Goal: Find contact information: Find contact information

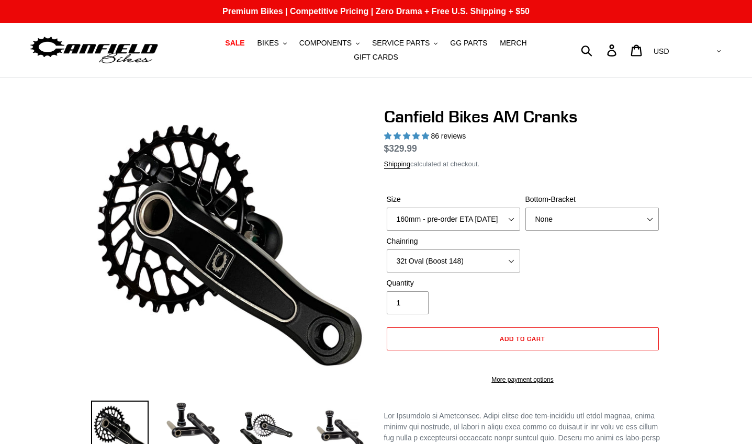
select select "highest-rating"
click at [505, 227] on select "150mm - pre-order ETA [DATE] 155mm - pre-order ETA [DATE] 160mm - pre-order ETA…" at bounding box center [453, 219] width 133 height 23
select select "150mm - pre-order ETA [DATE]"
click at [387, 214] on select "150mm - pre-order ETA [DATE] 155mm - pre-order ETA [DATE] 160mm - pre-order ETA…" at bounding box center [453, 219] width 133 height 23
click at [512, 260] on select "None 30t Round (Boost 148) 30t Oval (Boost 148) 32t Round (Boost 148) 32t Oval …" at bounding box center [453, 261] width 133 height 23
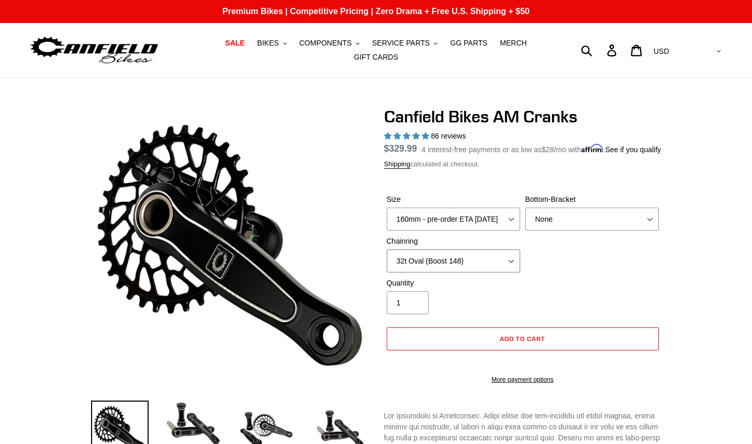
select select "None"
click at [387, 256] on select "None 30t Round (Boost 148) 30t Oval (Boost 148) 32t Round (Boost 148) 32t Oval …" at bounding box center [453, 261] width 133 height 23
click at [719, 54] on select "AED AFN ALL AMD ANG AUD AWG AZN [GEOGRAPHIC_DATA] BBD BDT BGN BIF BND [PERSON_N…" at bounding box center [686, 51] width 74 height 19
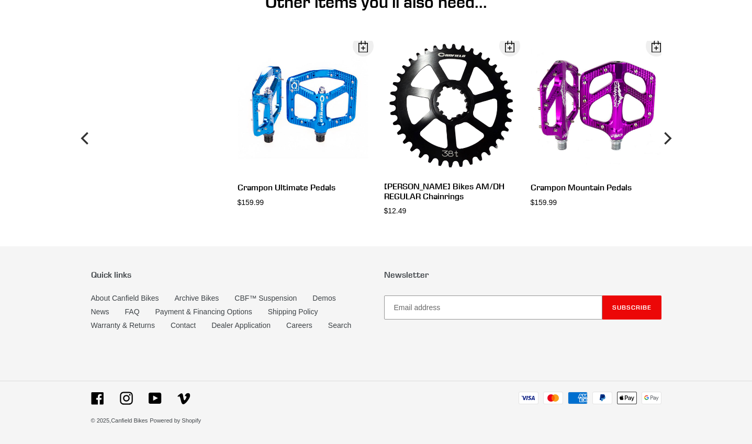
scroll to position [1953, 0]
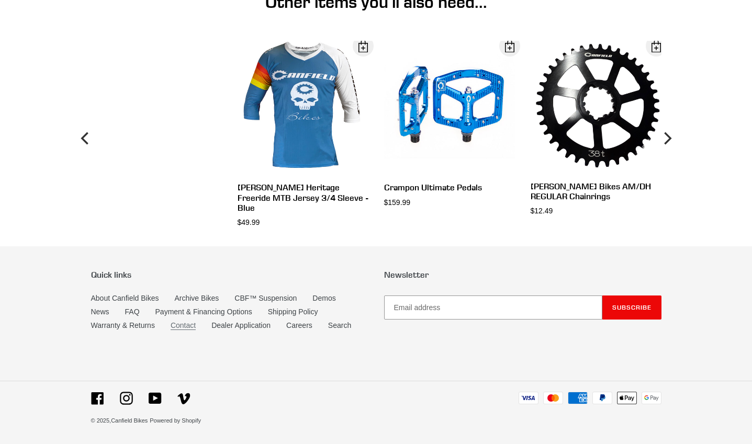
click at [186, 328] on link "Contact" at bounding box center [183, 325] width 25 height 9
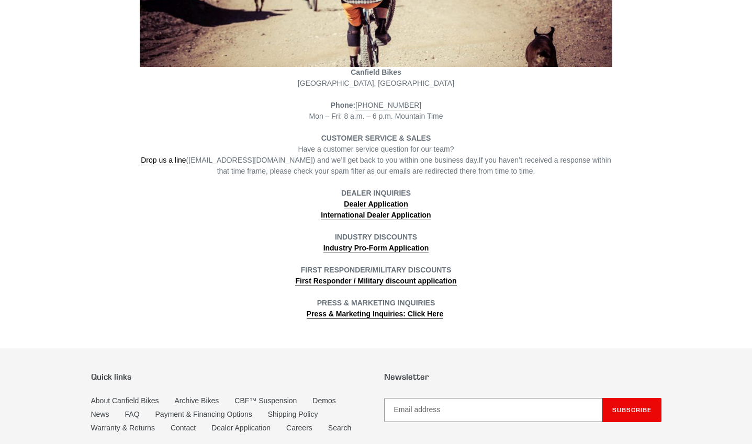
scroll to position [209, 0]
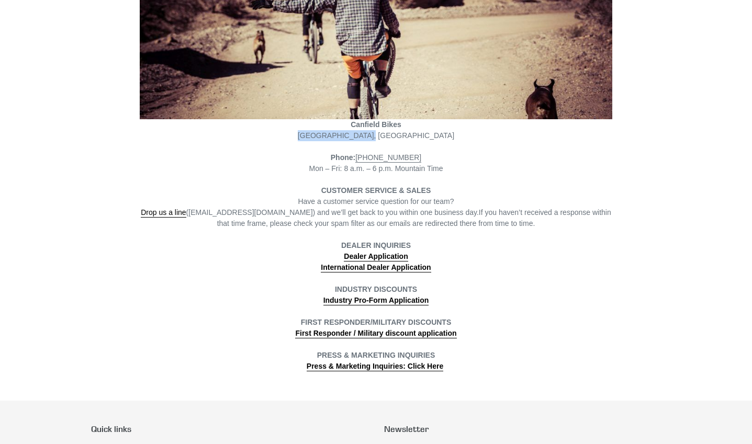
drag, startPoint x: 410, startPoint y: 129, endPoint x: 345, endPoint y: 131, distance: 64.9
click at [345, 131] on div "Canfield Bikes Poncha Springs, CO" at bounding box center [376, 130] width 472 height 22
